Goal: Task Accomplishment & Management: Complete application form

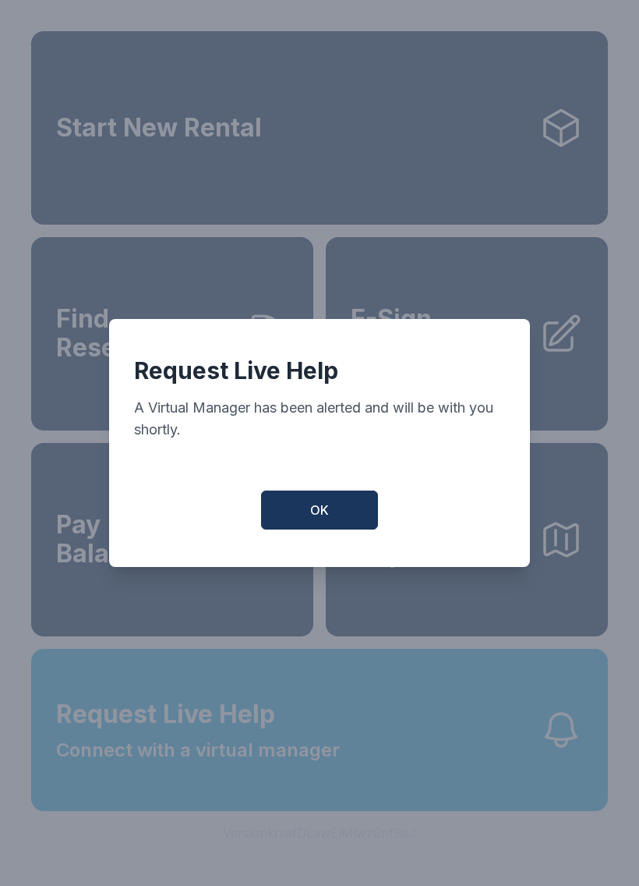
click at [331, 523] on button "OK" at bounding box center [319, 509] width 117 height 39
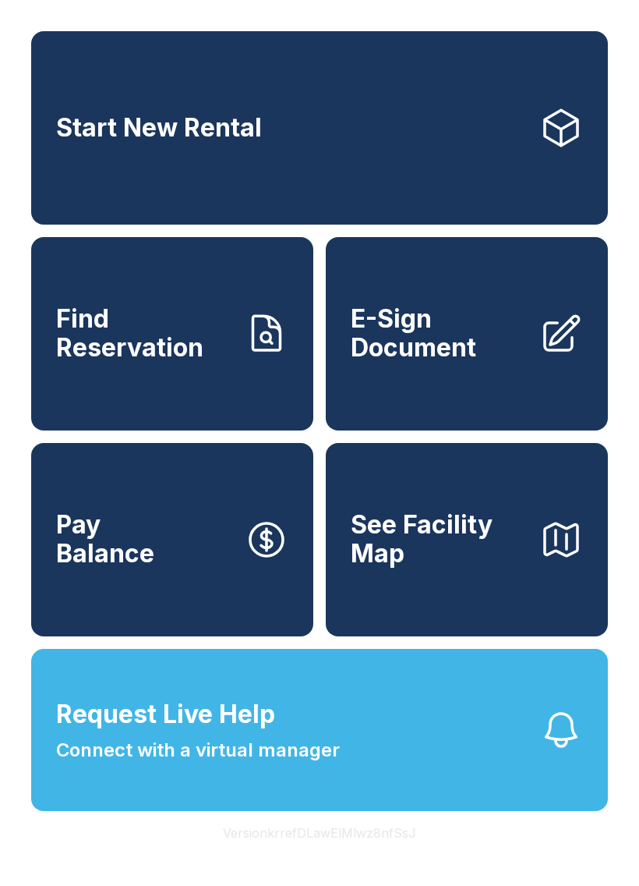
click at [236, 764] on span "Connect with a virtual manager" at bounding box center [198, 750] width 284 height 28
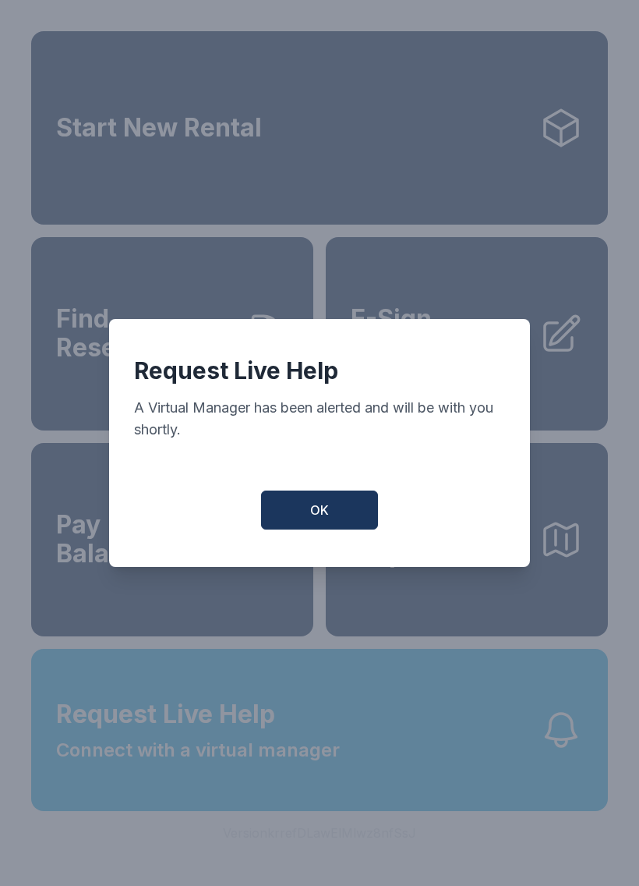
click at [309, 529] on button "OK" at bounding box center [319, 509] width 117 height 39
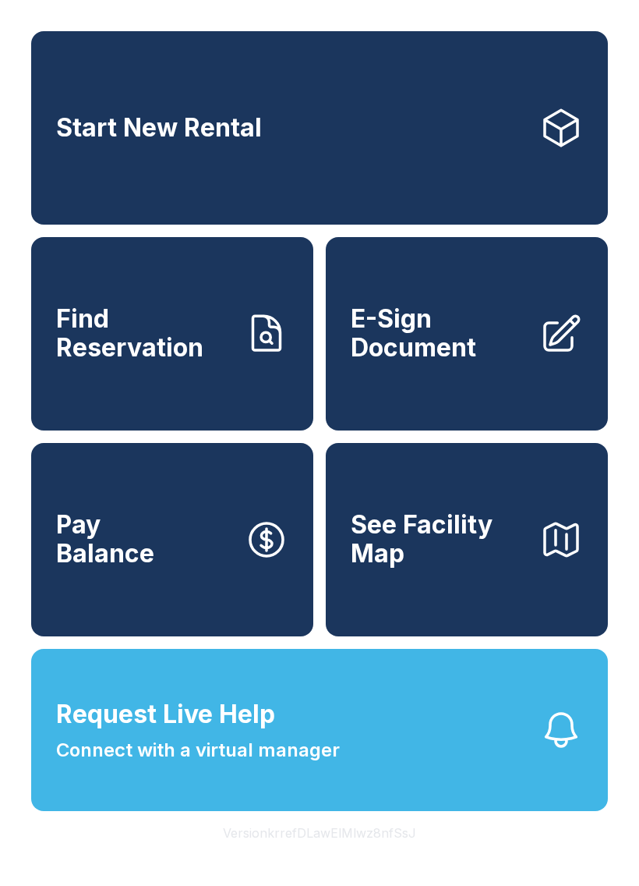
click at [306, 761] on span "Request Live Help Connect with a virtual manager" at bounding box center [198, 729] width 284 height 69
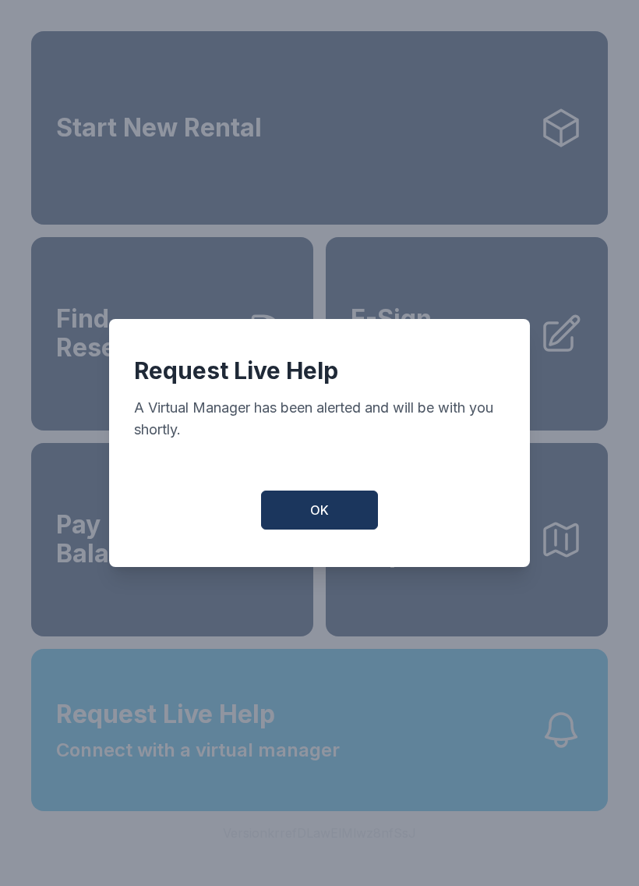
click at [321, 511] on span "OK" at bounding box center [319, 510] width 19 height 19
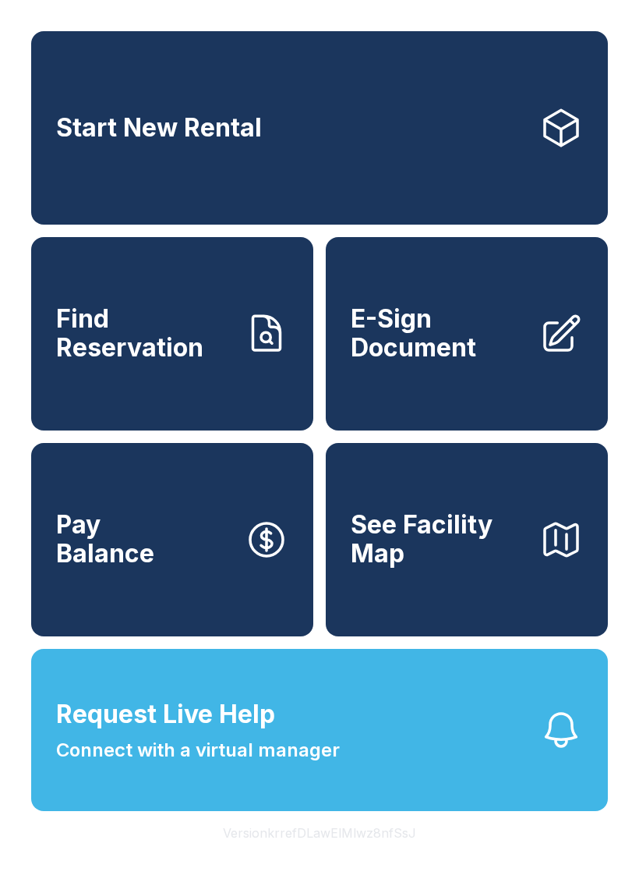
click at [440, 346] on span "E-Sign Document" at bounding box center [439, 333] width 176 height 57
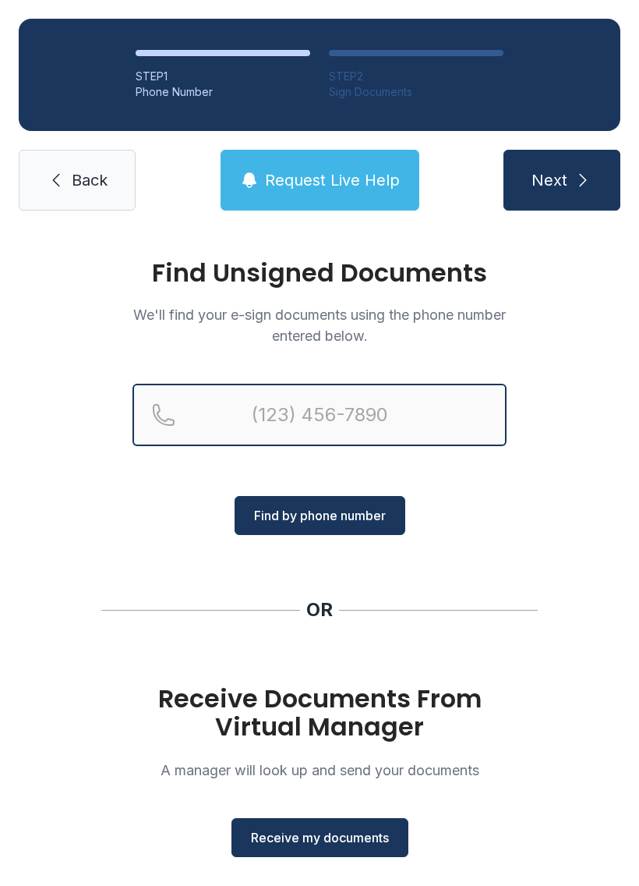
click at [278, 404] on input "Reservation phone number" at bounding box center [320, 415] width 374 height 62
type input "("
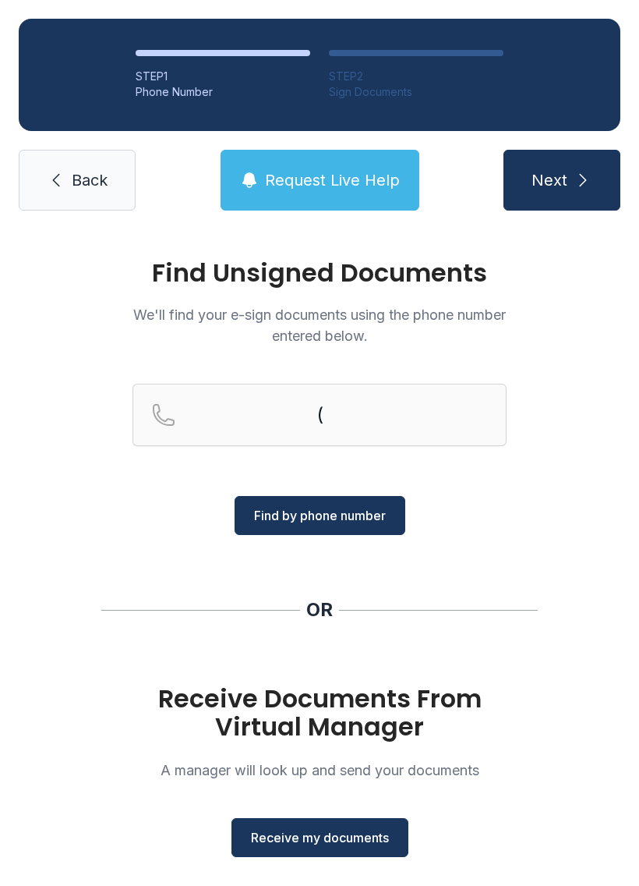
click at [86, 182] on span "Back" at bounding box center [90, 180] width 36 height 22
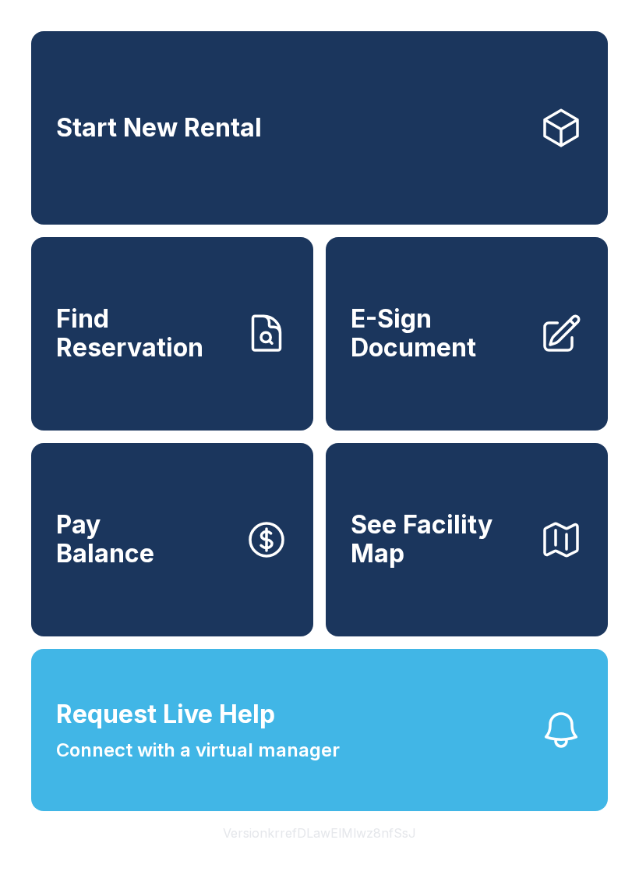
click at [425, 361] on span "E-Sign Document" at bounding box center [439, 333] width 176 height 57
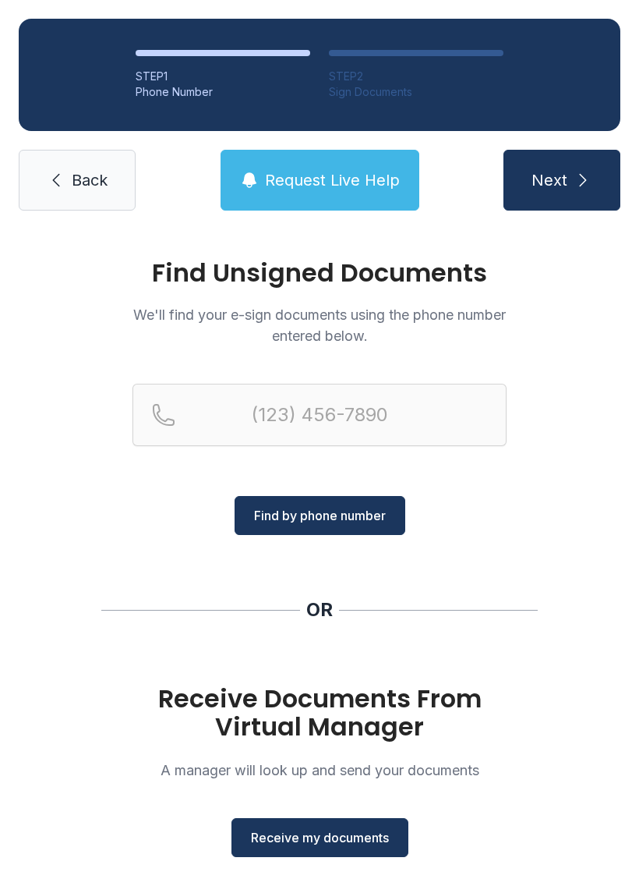
click at [338, 840] on span "Receive my documents" at bounding box center [320, 837] width 138 height 19
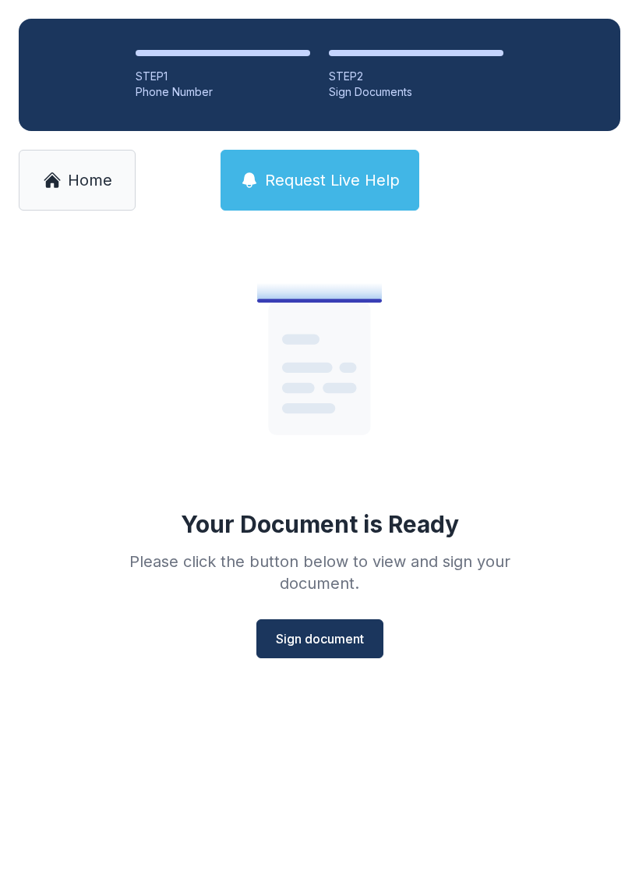
click at [334, 657] on button "Sign document" at bounding box center [320, 638] width 127 height 39
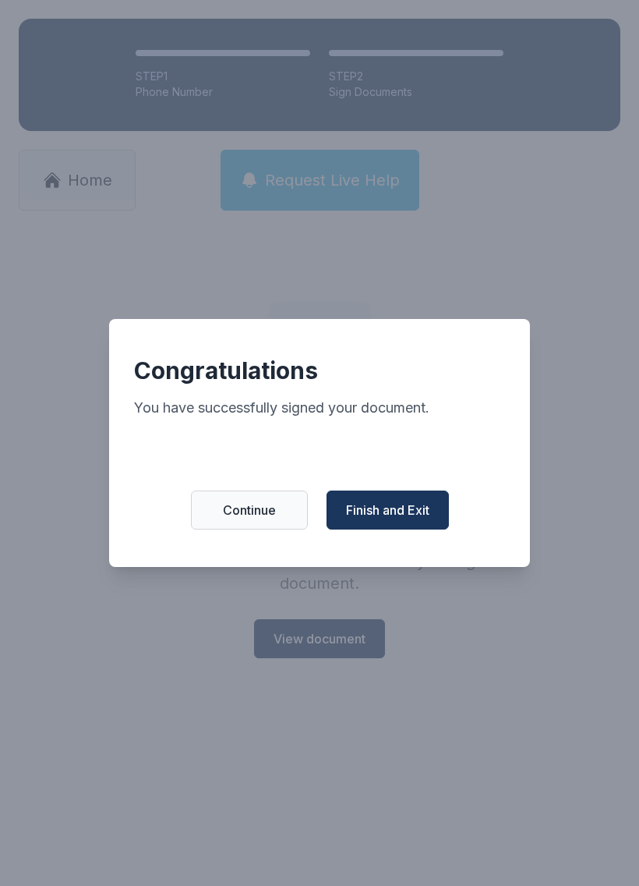
click at [430, 512] on span "Finish and Exit" at bounding box center [387, 510] width 83 height 19
